Goal: Information Seeking & Learning: Learn about a topic

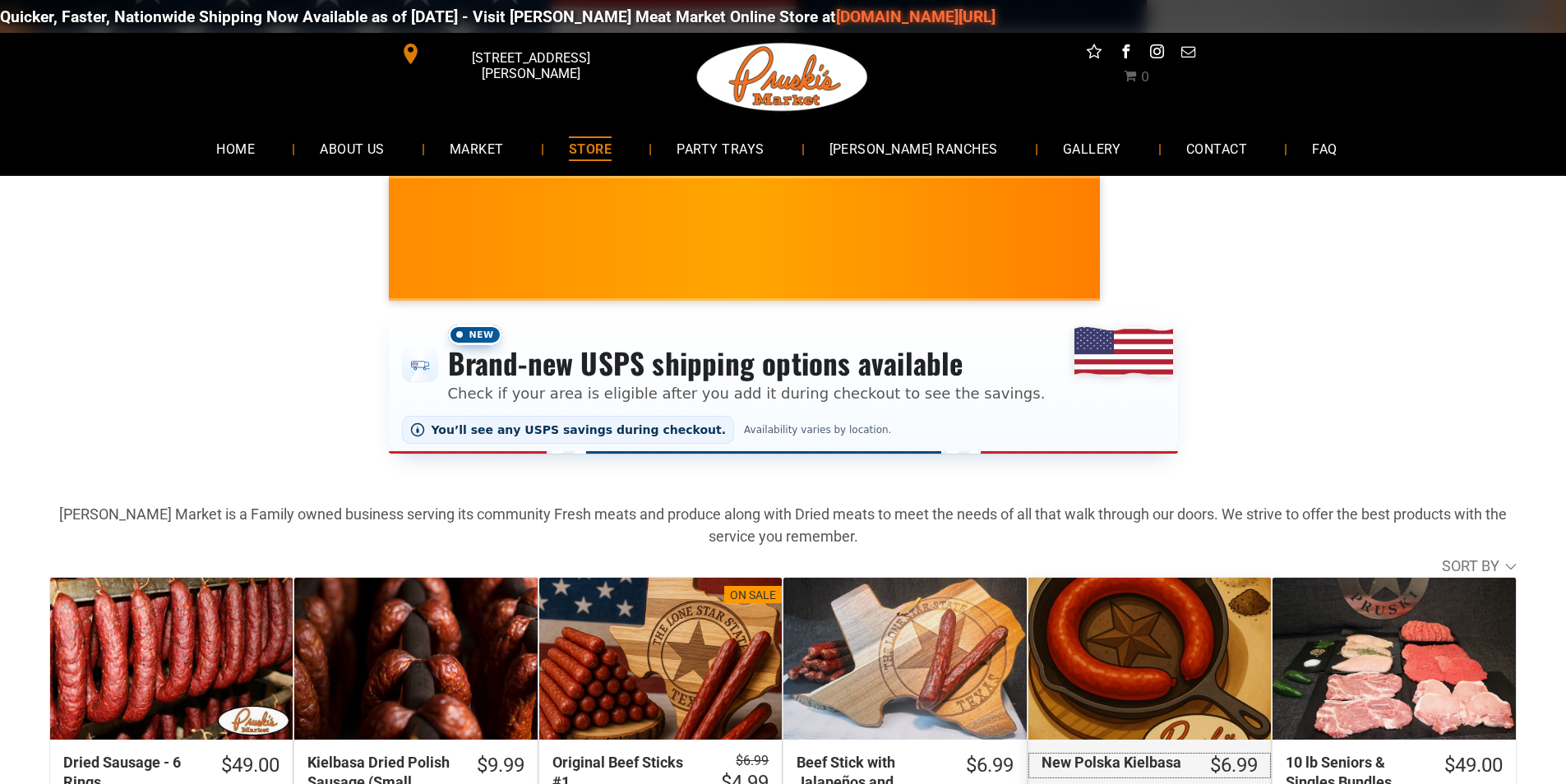
click at [1262, 764] on link "$6.99 New Polska Kielbasa" at bounding box center [1150, 766] width 242 height 26
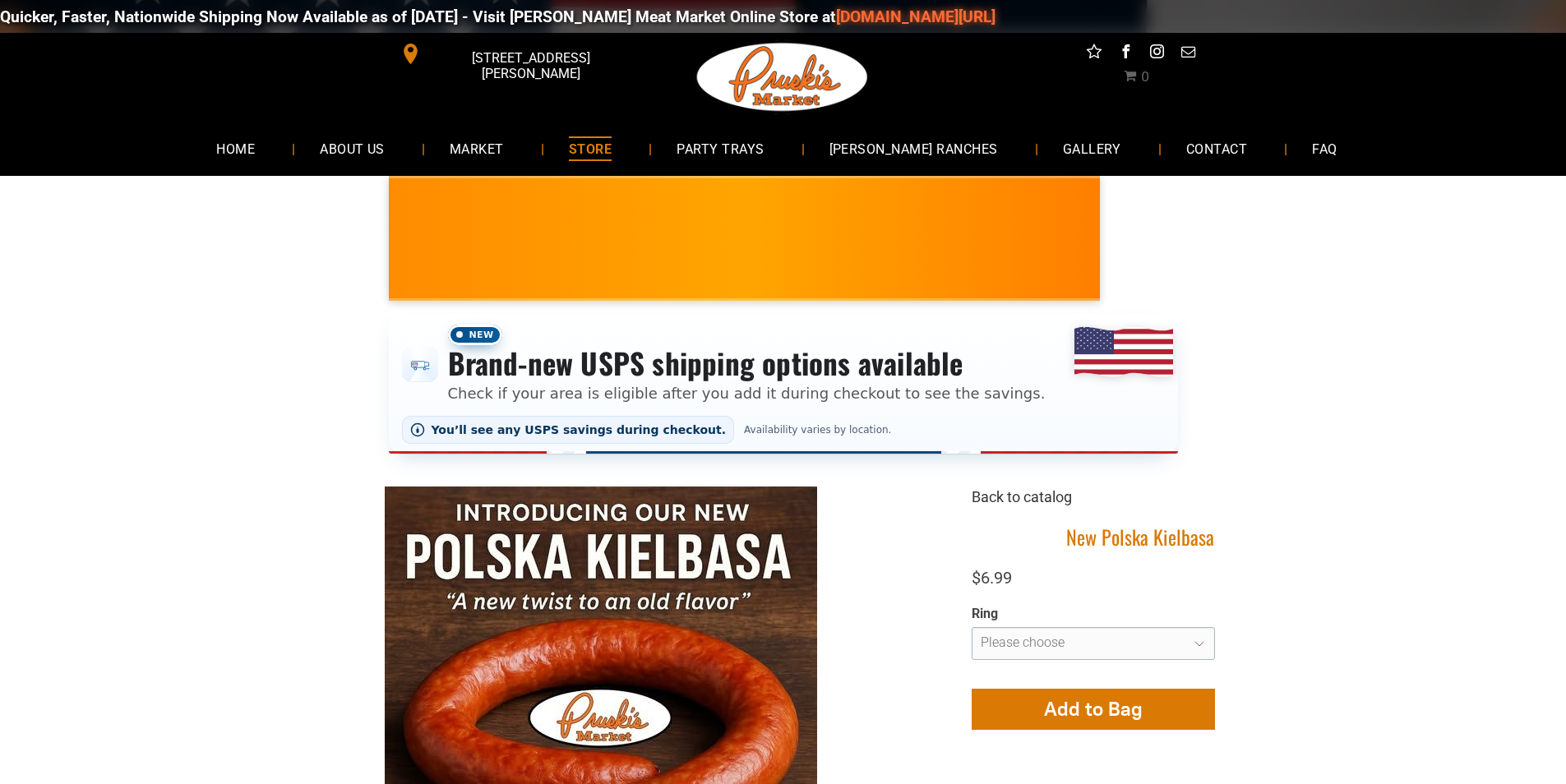
click at [1067, 500] on link "Back to catalog" at bounding box center [1021, 496] width 100 height 18
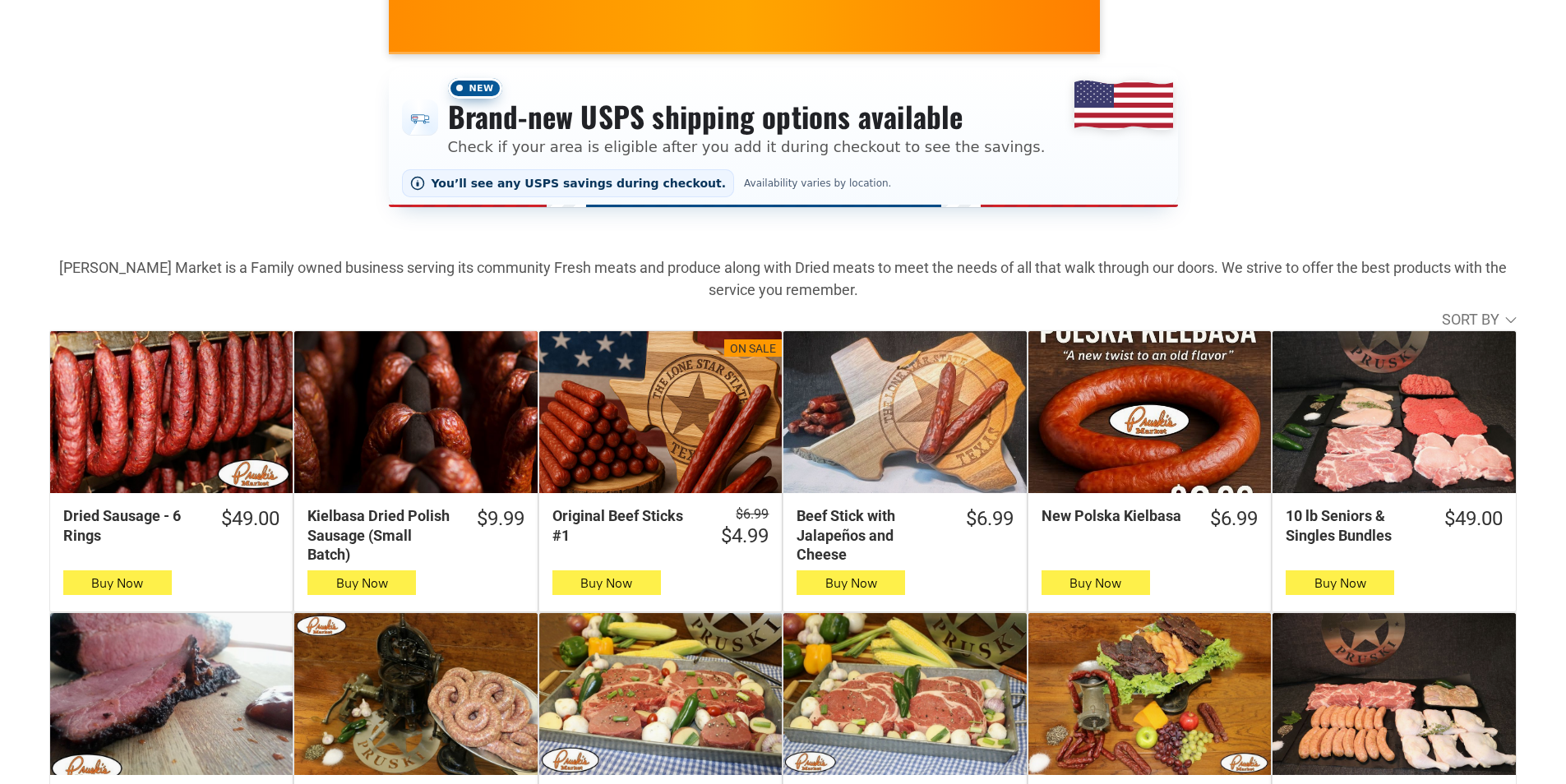
scroll to position [82, 0]
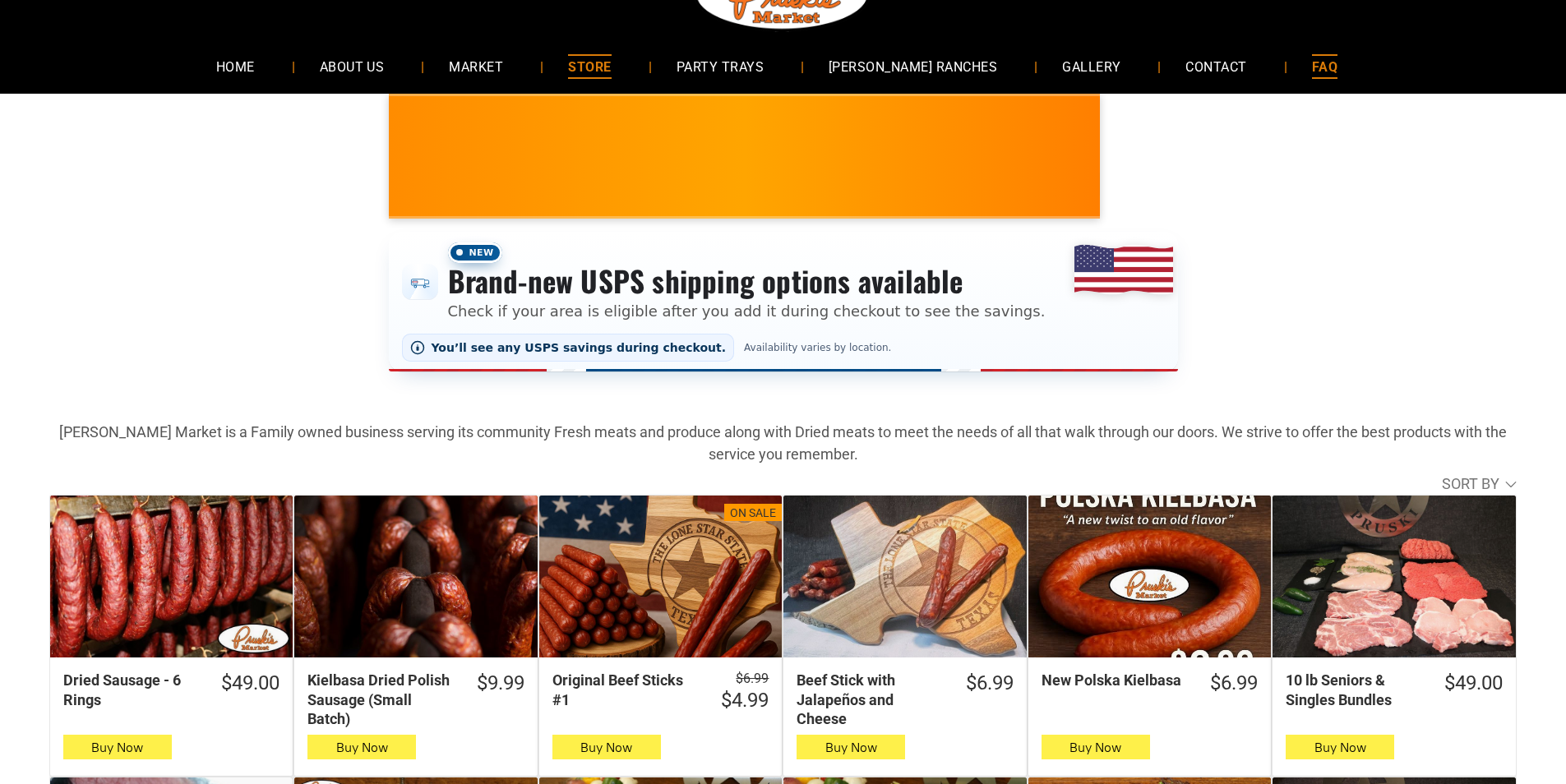
click at [1288, 49] on link "FAQ" at bounding box center [1325, 66] width 75 height 43
